Goal: Task Accomplishment & Management: Use online tool/utility

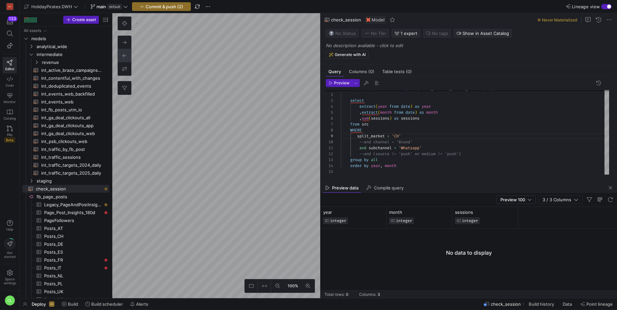
scroll to position [47, 59]
click at [608, 187] on span "button" at bounding box center [611, 188] width 8 height 8
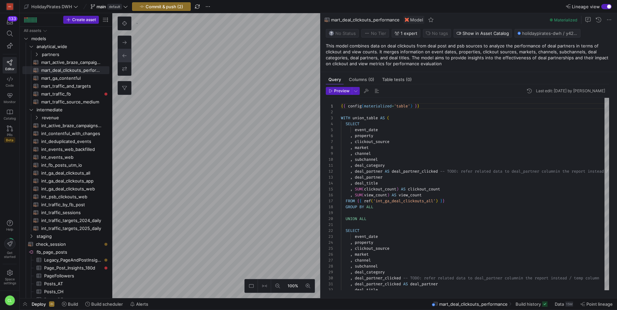
click at [193, 304] on div "Deploy Build Build scheduler Alerts mart_deal_clickouts_performance Build histo…" at bounding box center [318, 304] width 597 height 11
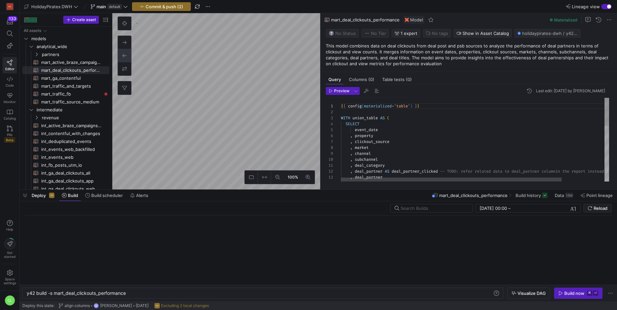
scroll to position [0, 100]
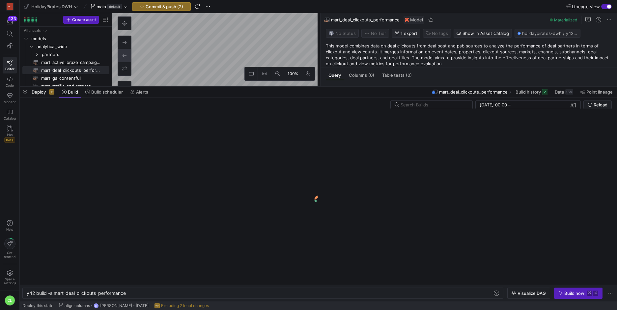
drag, startPoint x: 163, startPoint y: 190, endPoint x: 211, endPoint y: 86, distance: 114.3
click at [211, 86] on div at bounding box center [318, 86] width 597 height 3
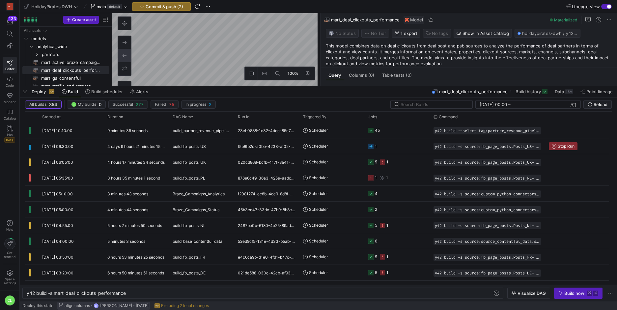
click at [115, 303] on span "[PERSON_NAME]" at bounding box center [116, 305] width 32 height 5
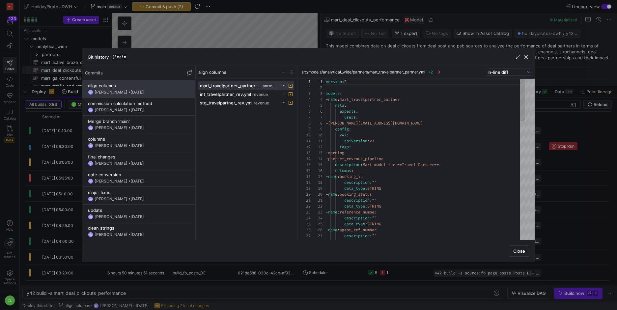
scroll to position [59, 0]
click at [168, 105] on div "commission calculation method" at bounding box center [139, 103] width 102 height 5
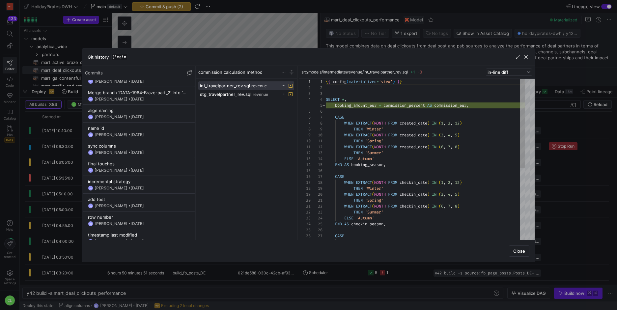
scroll to position [238, 0]
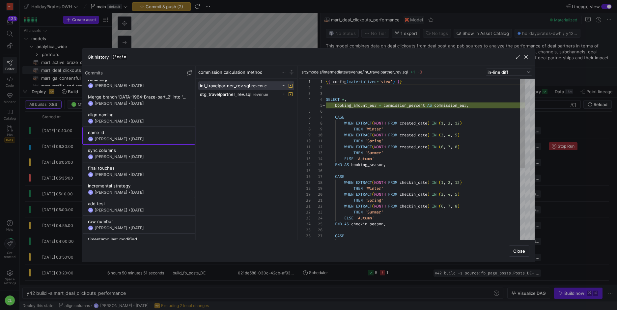
click at [166, 136] on y42-git-commit-item "name id BS [PERSON_NAME] • [DATE]" at bounding box center [139, 136] width 102 height 12
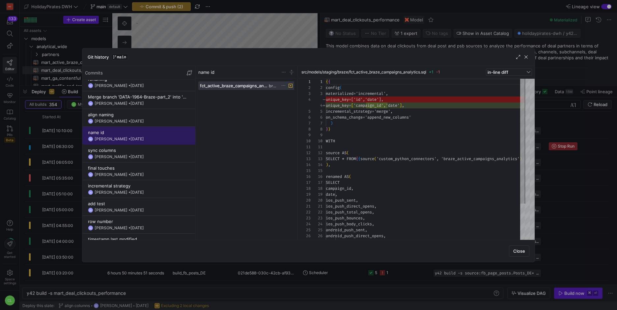
scroll to position [229, 0]
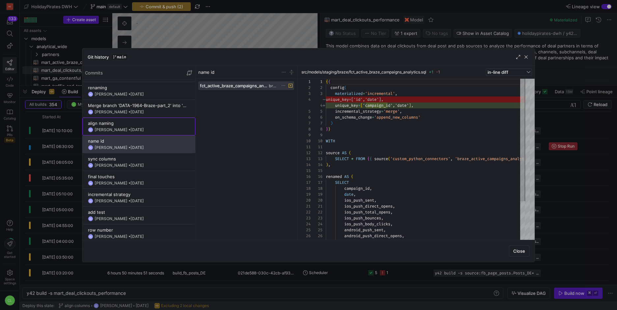
click at [162, 132] on span at bounding box center [139, 126] width 112 height 17
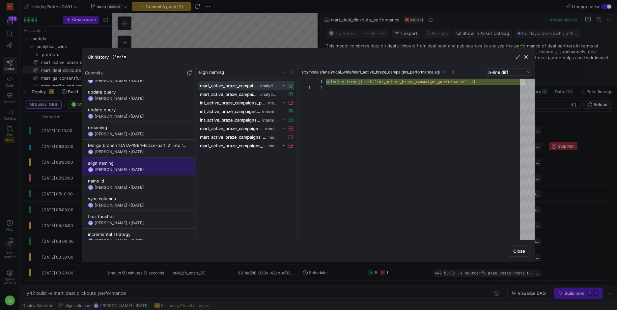
scroll to position [181, 0]
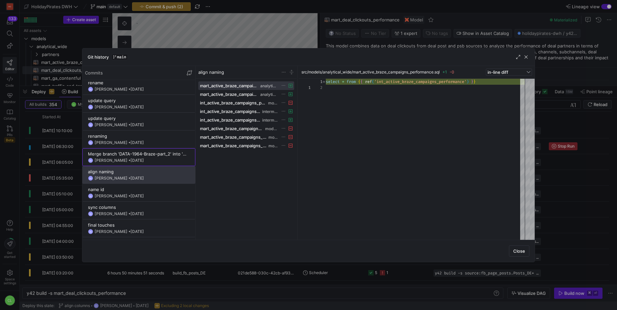
click at [157, 151] on div "Merge branch 'DATA-1964-Braze-part_2' into 'main'" at bounding box center [139, 153] width 102 height 5
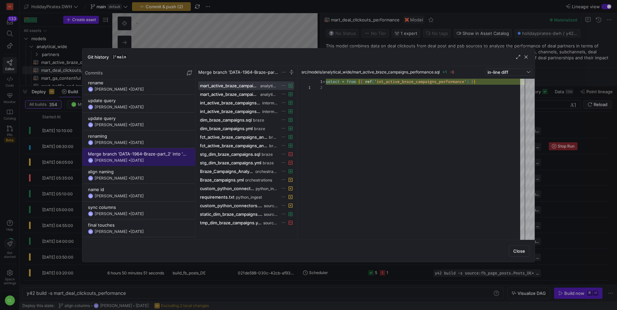
scroll to position [172, 0]
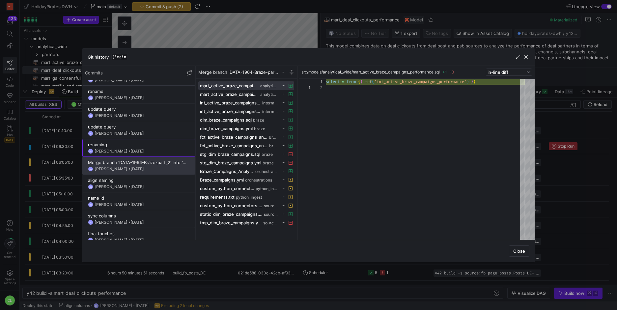
click at [159, 149] on div "BS [PERSON_NAME] • [DATE]" at bounding box center [139, 151] width 102 height 5
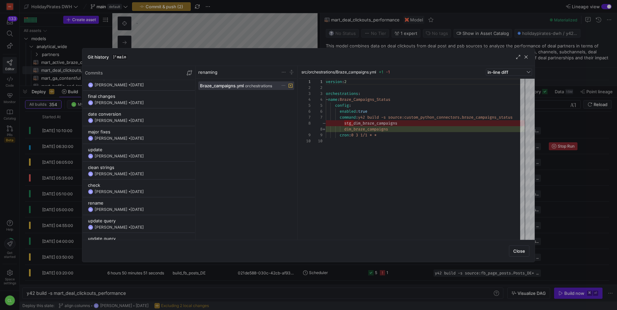
scroll to position [0, 0]
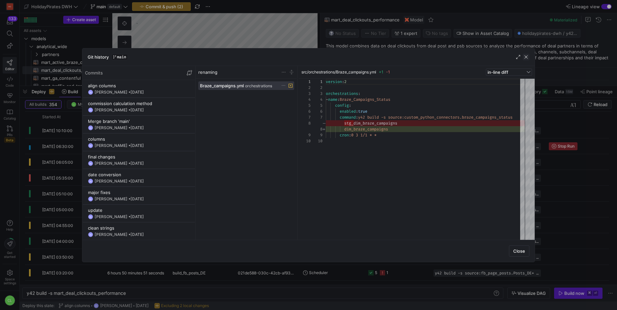
click at [528, 59] on span "button" at bounding box center [526, 57] width 7 height 7
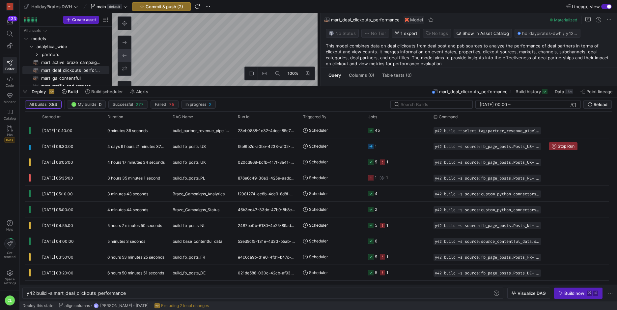
click at [319, 92] on div "Deploy Build Build scheduler Alerts mart_deal_clickouts_performance Build histo…" at bounding box center [318, 91] width 597 height 11
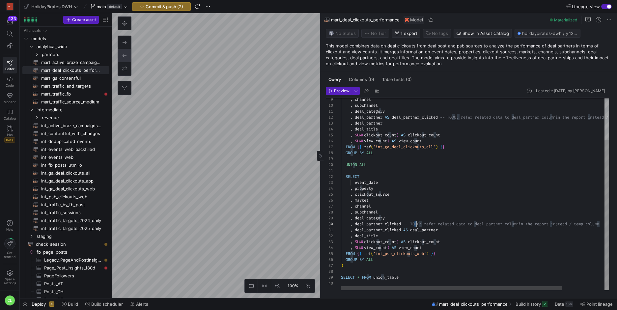
click at [415, 225] on div ", channel , subchannel , deal_category , deal_partner AS deal_partner_clicked -…" at bounding box center [501, 167] width 320 height 246
click at [416, 224] on div ", channel , subchannel , deal_category , deal_partner AS deal_partner_clicked -…" at bounding box center [501, 167] width 320 height 246
click at [443, 225] on div ", channel , subchannel , deal_category , deal_partner AS deal_partner_clicked -…" at bounding box center [501, 167] width 320 height 246
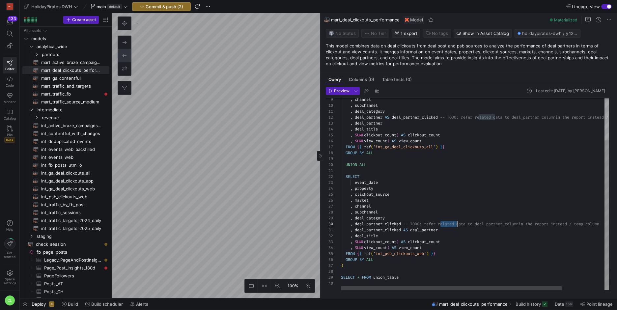
click at [443, 225] on div ", channel , subchannel , deal_category , deal_partner AS deal_partner_clicked -…" at bounding box center [501, 167] width 320 height 246
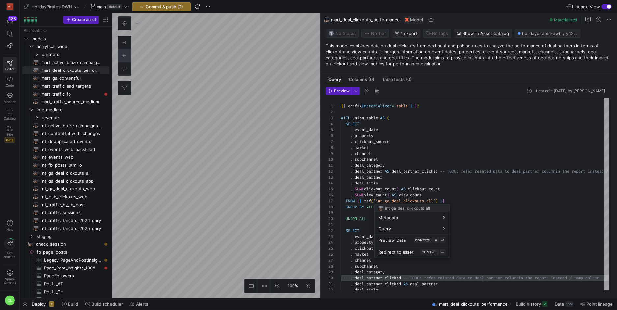
click at [420, 180] on div at bounding box center [308, 155] width 617 height 310
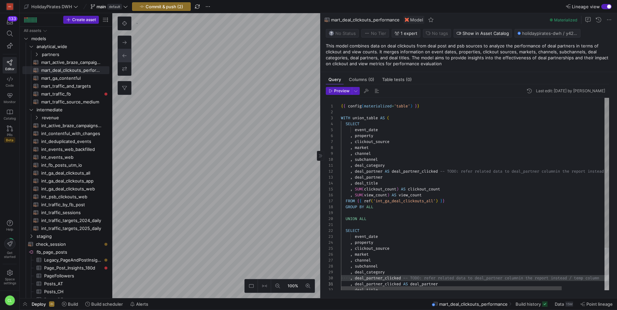
click at [417, 180] on div ", channel , subchannel , deal_category , deal_partner AS deal_partner_clicked -…" at bounding box center [501, 221] width 320 height 246
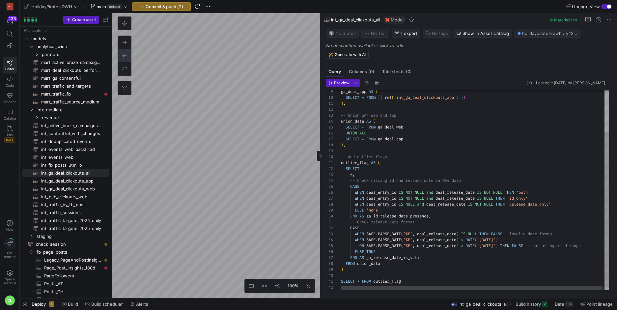
click at [571, 308] on span at bounding box center [564, 304] width 24 height 11
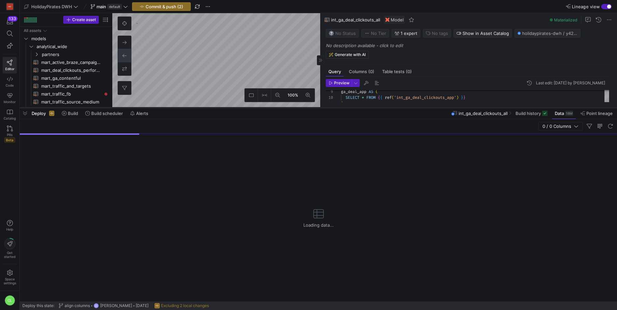
drag, startPoint x: 228, startPoint y: 190, endPoint x: 237, endPoint y: 108, distance: 82.5
click at [237, 108] on div at bounding box center [318, 107] width 597 height 3
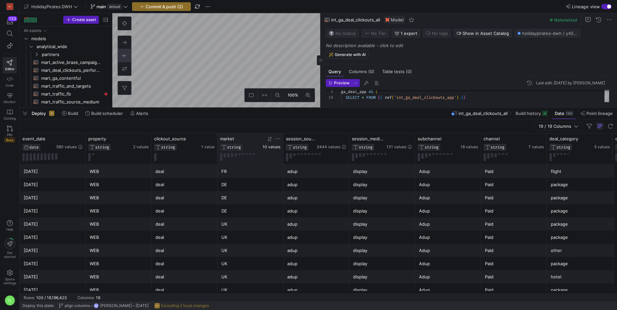
click at [274, 148] on span "10 values" at bounding box center [272, 147] width 18 height 5
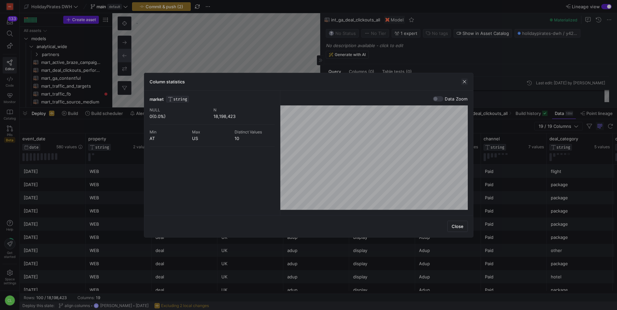
click at [464, 81] on span "button" at bounding box center [464, 81] width 7 height 7
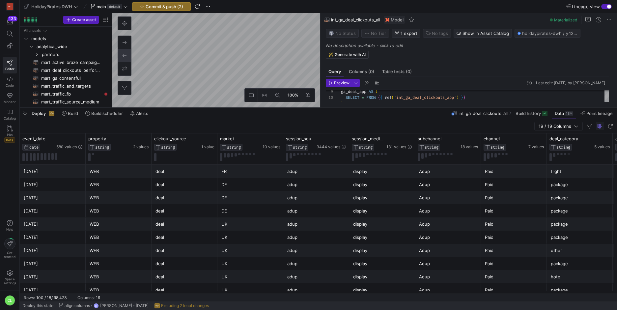
click at [397, 112] on div "Deploy Build Build scheduler Alerts int_ga_deal_clickouts_all Build history Dat…" at bounding box center [318, 113] width 597 height 11
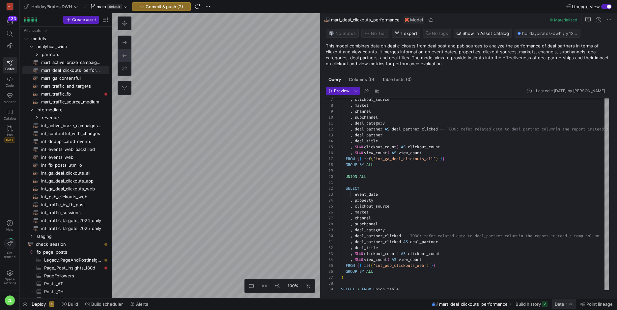
click at [570, 303] on div "15M" at bounding box center [569, 304] width 8 height 5
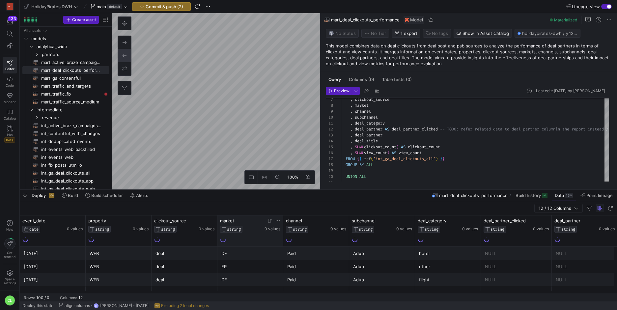
click at [279, 221] on icon at bounding box center [277, 220] width 5 height 5
click at [274, 221] on div at bounding box center [272, 221] width 18 height 6
click at [277, 219] on icon at bounding box center [277, 220] width 5 height 5
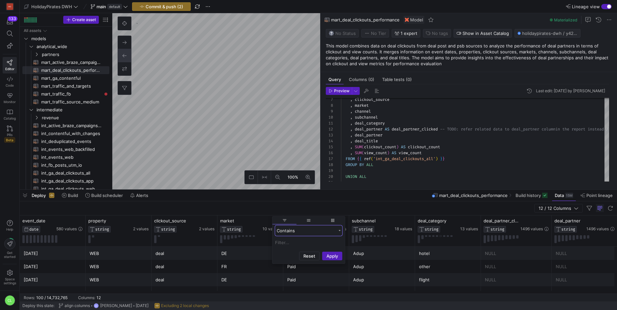
click at [294, 232] on div "Contains" at bounding box center [306, 230] width 59 height 5
click at [261, 237] on div at bounding box center [250, 239] width 60 height 8
click at [271, 221] on icon at bounding box center [271, 220] width 2 height 5
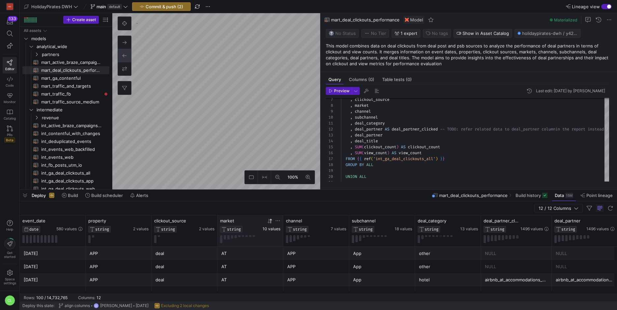
click at [272, 230] on span "10 values" at bounding box center [272, 229] width 18 height 5
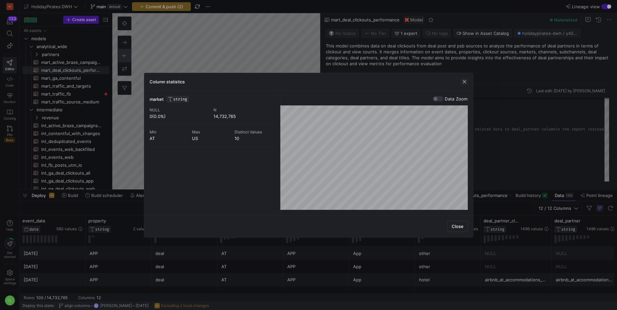
click at [465, 82] on span "button" at bounding box center [464, 81] width 7 height 7
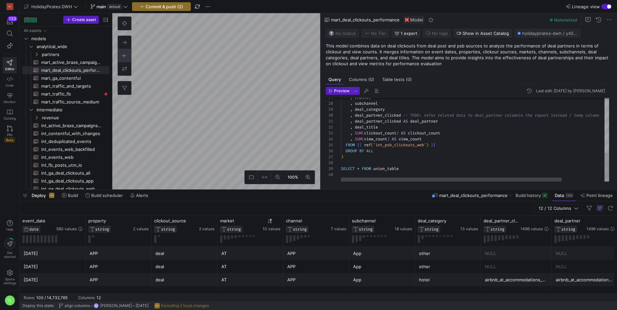
click at [415, 167] on div ", channel , subchannel , deal_category , deal_partner_clicked -- TODO: refer re…" at bounding box center [501, 58] width 320 height 246
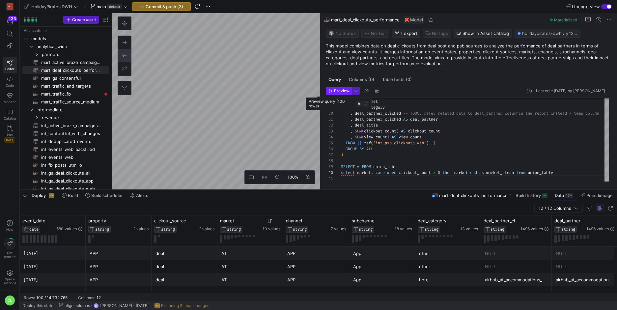
click at [345, 92] on span "Preview" at bounding box center [341, 91] width 15 height 5
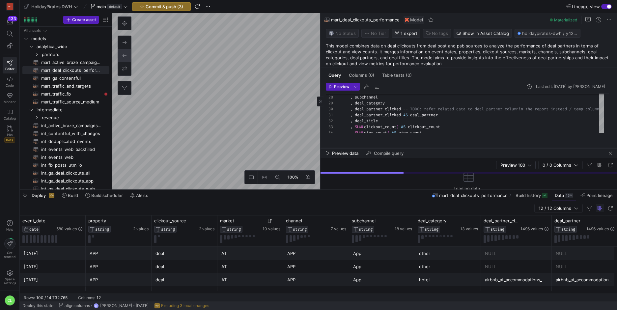
drag, startPoint x: 465, startPoint y: 74, endPoint x: 463, endPoint y: 148, distance: 74.2
click at [463, 148] on div at bounding box center [469, 148] width 297 height 3
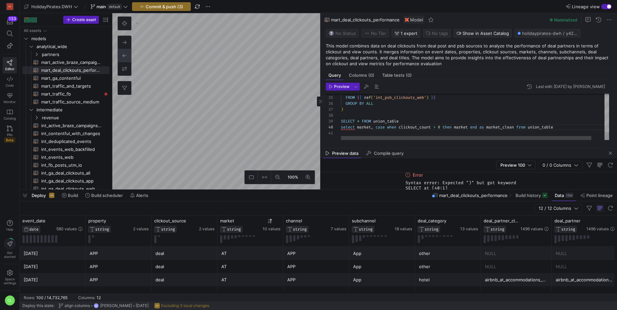
click at [342, 120] on div ", SUM ( view_count ) AS view_count FROM { { ref ( 'int_psb_clickouts_web' ) } }…" at bounding box center [482, 14] width 282 height 252
click at [332, 82] on div "Preview Last edit: [DATE] by [PERSON_NAME] 34 35 36 37 38 39 40 41 , SUM ( view…" at bounding box center [468, 111] width 294 height 63
click at [338, 84] on span "Preview" at bounding box center [341, 86] width 15 height 5
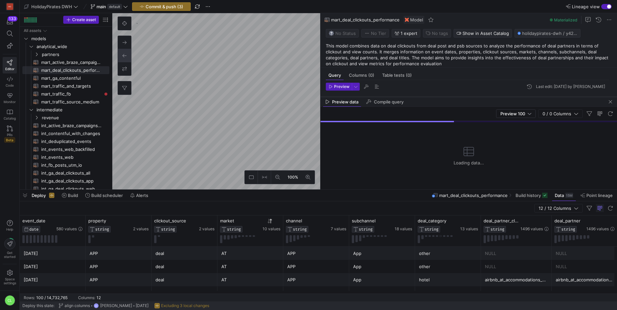
drag, startPoint x: 453, startPoint y: 148, endPoint x: 511, endPoint y: 96, distance: 77.7
click at [511, 96] on div at bounding box center [469, 97] width 297 height 3
click at [412, 192] on div "Deploy Build Build scheduler Alerts mart_deal_clickouts_performance Build histo…" at bounding box center [318, 195] width 597 height 11
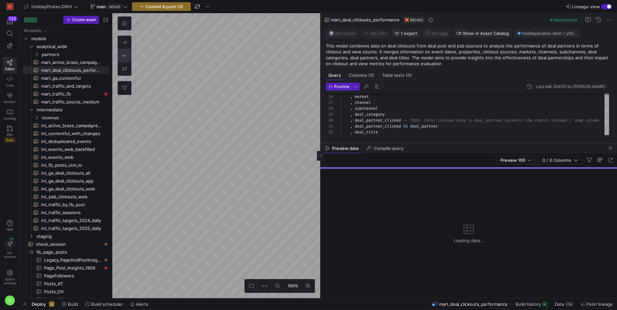
drag, startPoint x: 443, startPoint y: 205, endPoint x: 446, endPoint y: 143, distance: 61.7
click at [446, 143] on div at bounding box center [469, 143] width 297 height 3
click at [171, 307] on div "Deploy Build Build scheduler Alerts mart_deal_clickouts_performance Build histo…" at bounding box center [318, 304] width 597 height 11
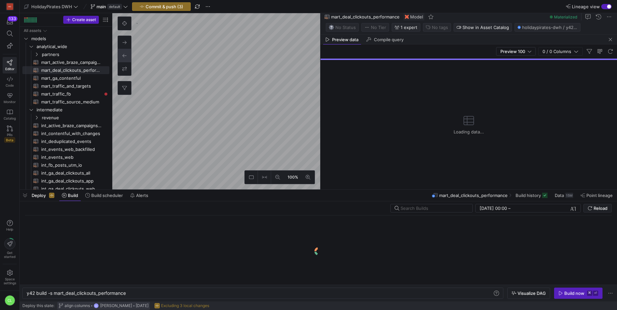
scroll to position [0, 100]
click at [81, 305] on span "align columns" at bounding box center [77, 305] width 25 height 5
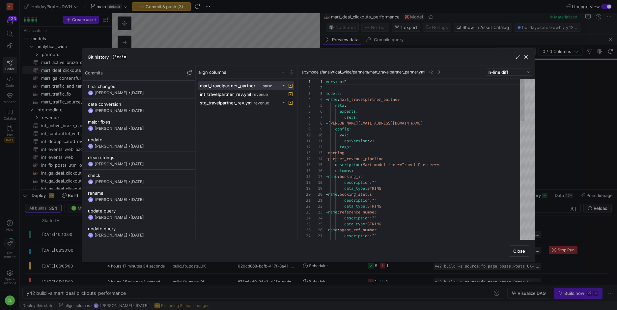
scroll to position [0, 0]
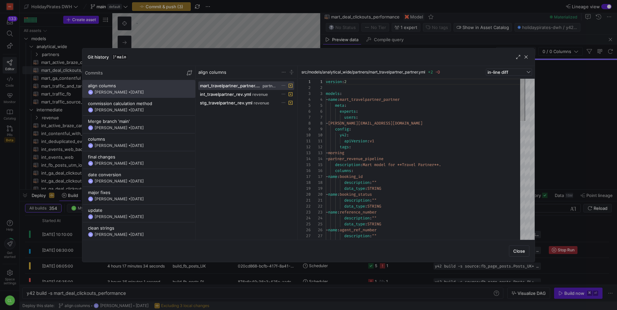
click at [526, 57] on span "button" at bounding box center [526, 57] width 7 height 7
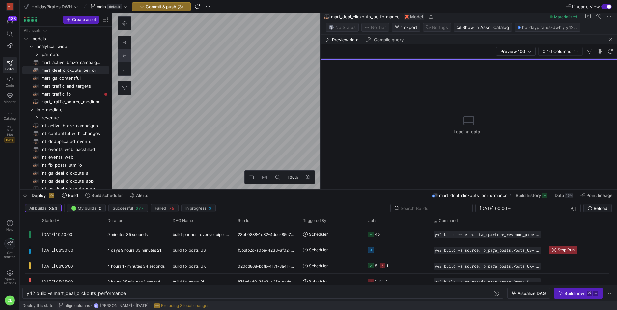
click at [392, 197] on div "Deploy Build Build scheduler Alerts mart_deal_clickouts_performance Build histo…" at bounding box center [318, 195] width 597 height 11
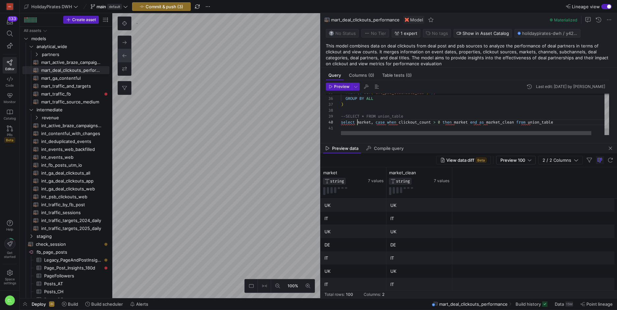
click at [359, 123] on div "FROM { { ref ( 'int_psb_clickouts_web' ) } } GROUP BY ALL ) --SELECT * FROM uni…" at bounding box center [482, 9] width 282 height 252
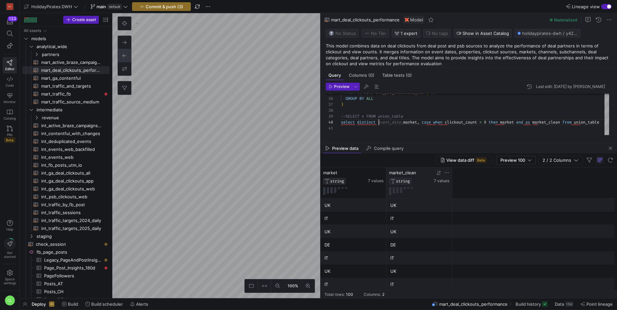
type textarea ", deal_partner_clicked AS deal_partner , deal_title , SUM(clickout_count) AS cl…"
click at [440, 182] on span "7 values" at bounding box center [441, 181] width 15 height 5
click at [445, 181] on span "7 values" at bounding box center [441, 181] width 15 height 5
click at [337, 88] on span "Preview" at bounding box center [341, 86] width 15 height 5
